Goal: Information Seeking & Learning: Learn about a topic

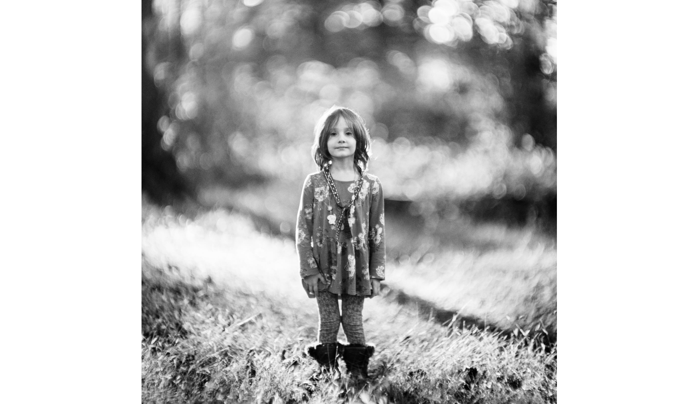
scroll to position [809, 0]
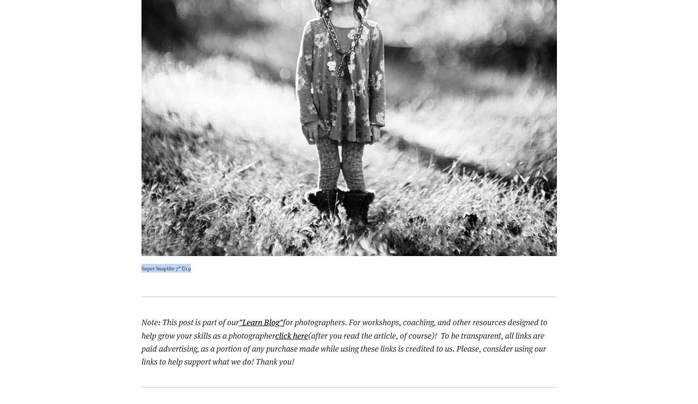
drag, startPoint x: 196, startPoint y: 269, endPoint x: 138, endPoint y: 270, distance: 57.6
click at [138, 270] on div "Super Snaplite 7" f/1.9" at bounding box center [349, 12] width 430 height 548
copy p "Super Snaplite 7" f/1.9"
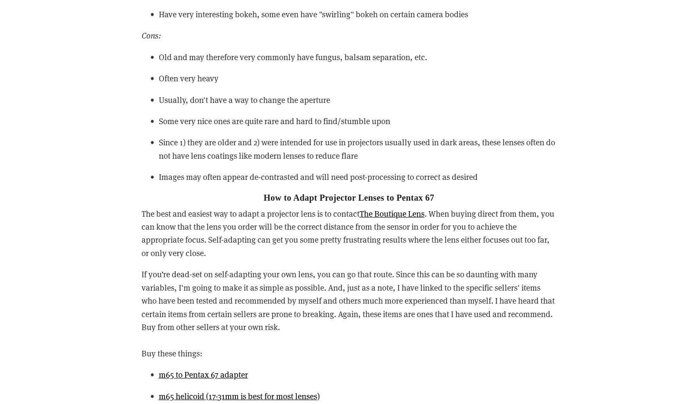
scroll to position [1292, 0]
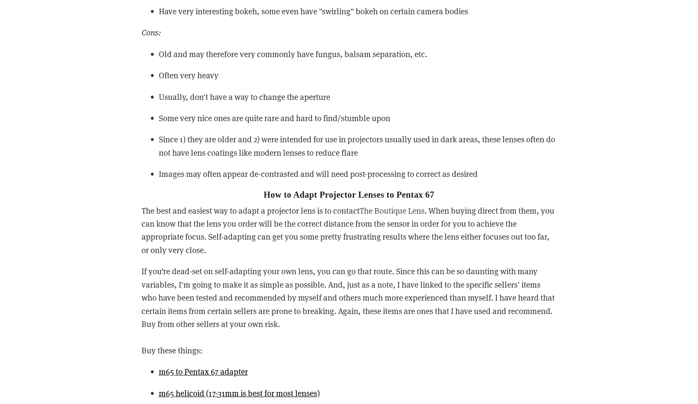
click at [398, 210] on link "The Boutique Lens" at bounding box center [392, 210] width 65 height 11
click at [268, 250] on p "The best and easiest way to adapt a projector lens is to contact The Boutique L…" at bounding box center [350, 230] width 416 height 53
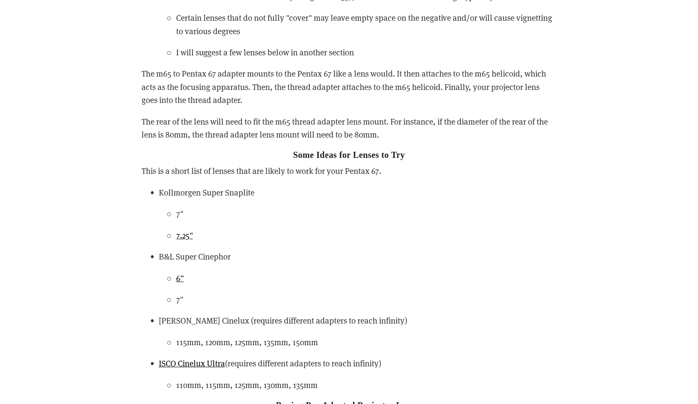
scroll to position [1943, 0]
drag, startPoint x: 187, startPoint y: 217, endPoint x: 160, endPoint y: 195, distance: 34.8
click at [160, 195] on li "Kollmorgen Super Snaplite 7" 7.25"" at bounding box center [358, 214] width 398 height 56
copy li "Kollmorgen Super Snaplite 7""
